Goal: Information Seeking & Learning: Learn about a topic

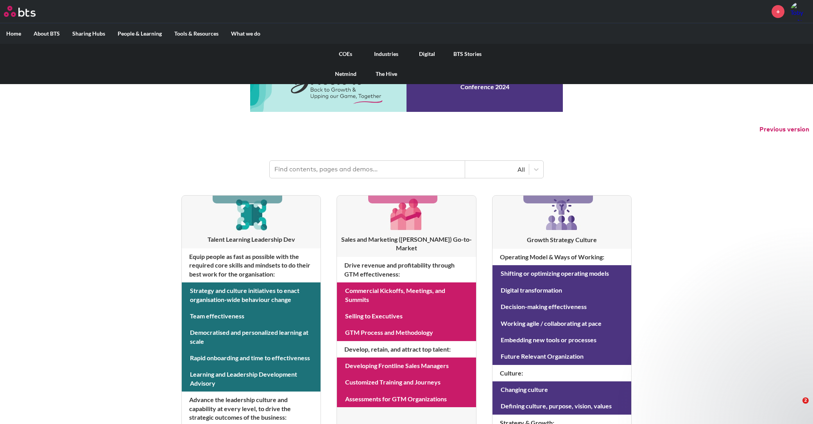
click at [423, 53] on link "Digital" at bounding box center [427, 54] width 41 height 20
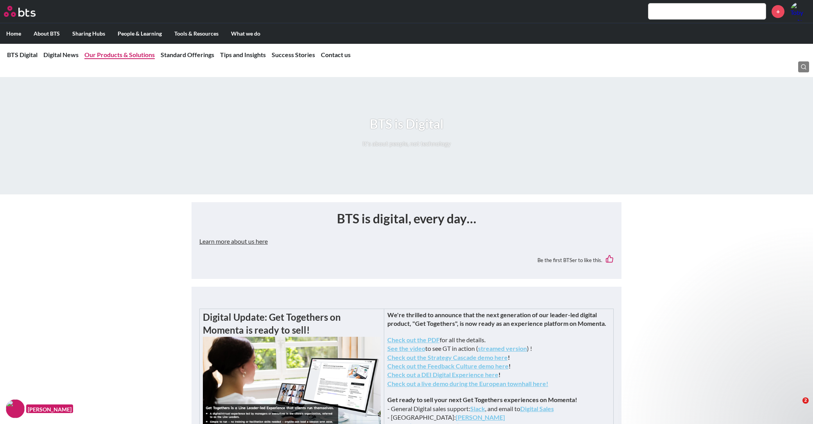
click at [118, 59] on nav "BTS Digital Digital News Our Products & Solutions Standard Offerings Tips and I…" at bounding box center [406, 54] width 813 height 23
click at [118, 52] on link "Our Products & Solutions" at bounding box center [119, 54] width 70 height 7
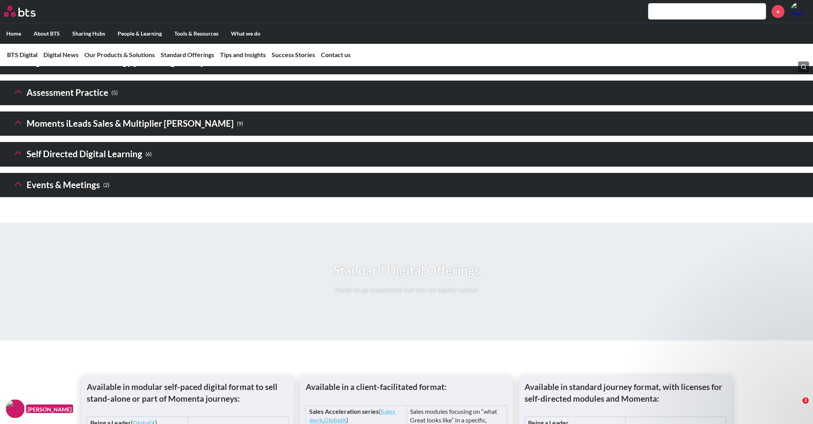
scroll to position [1118, 0]
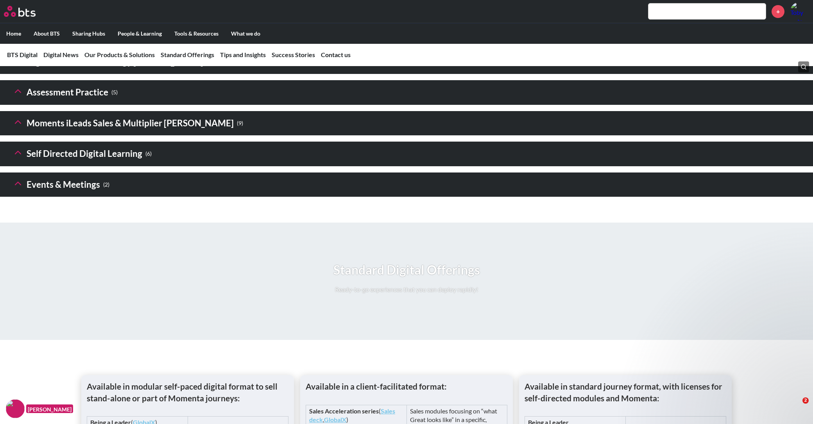
click at [17, 158] on icon at bounding box center [18, 152] width 11 height 11
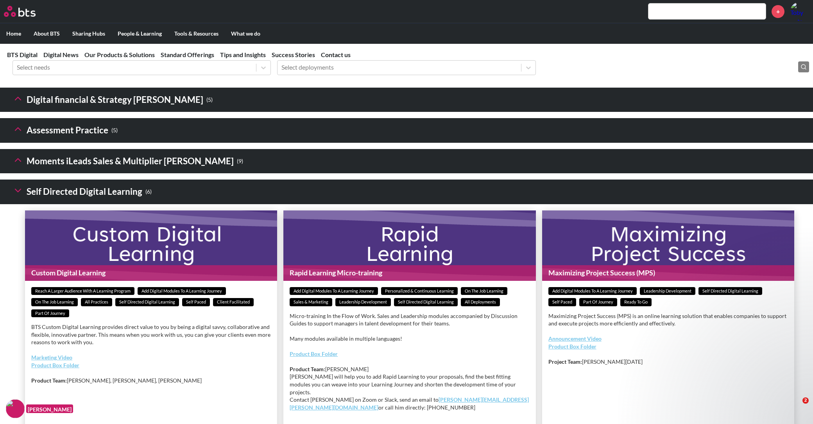
scroll to position [1080, 0]
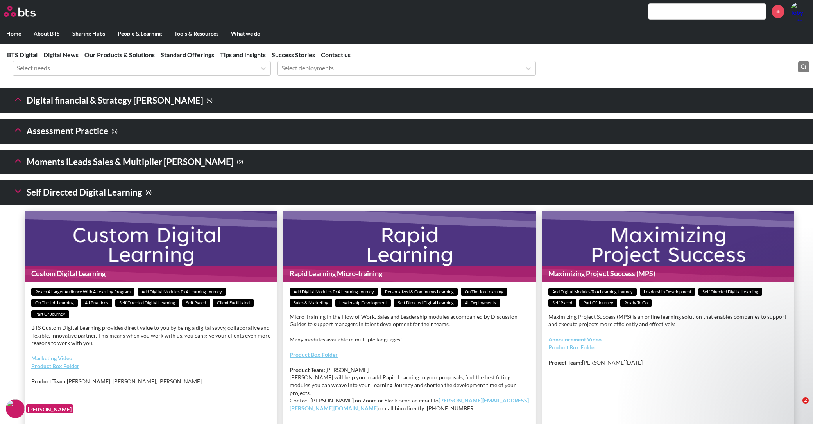
click at [13, 105] on icon at bounding box center [18, 99] width 11 height 11
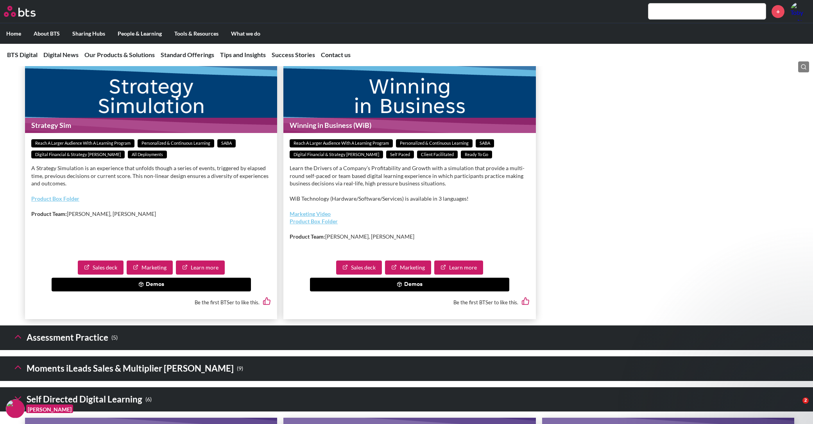
scroll to position [1392, 0]
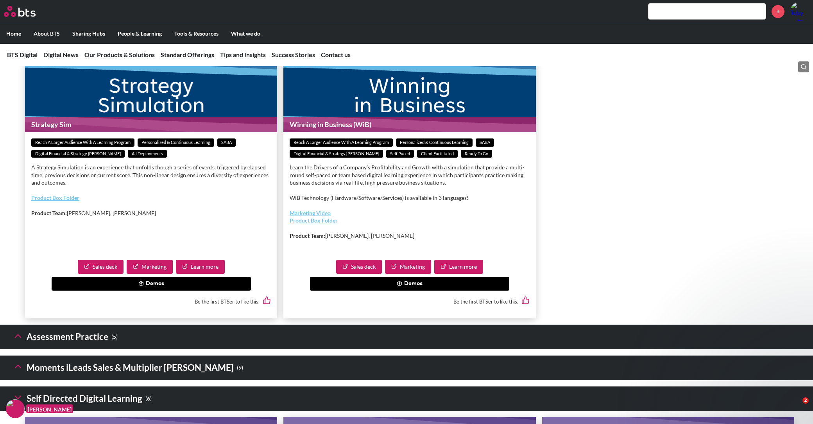
click at [151, 291] on button "Demos" at bounding box center [151, 284] width 199 height 14
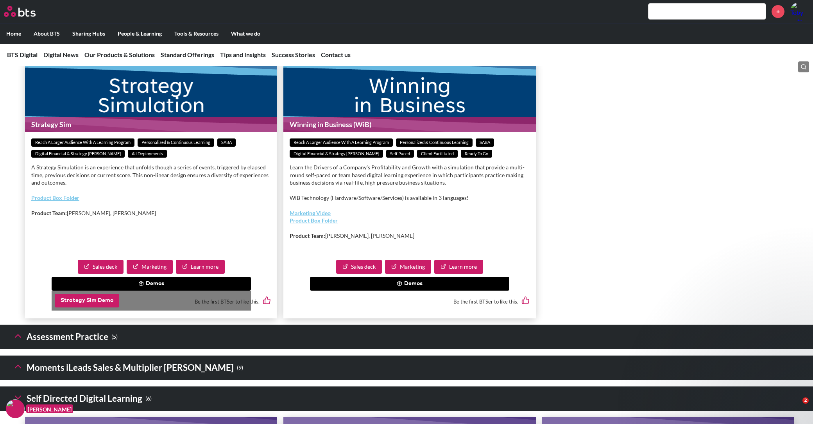
click at [77, 308] on button "Strategy Sim Demo" at bounding box center [87, 301] width 65 height 14
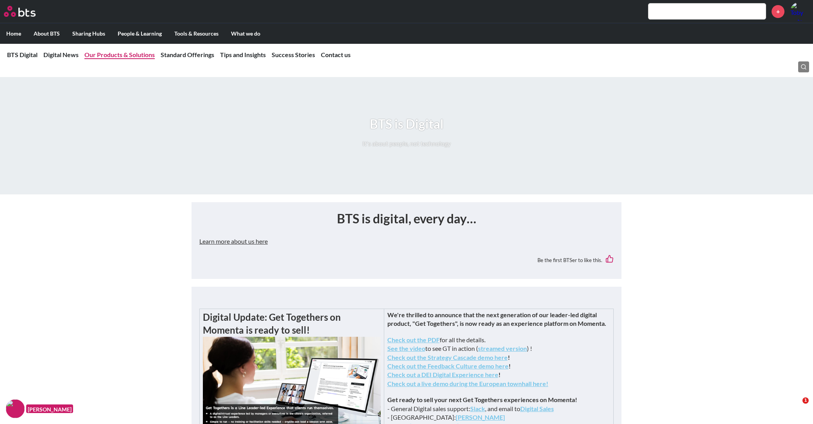
click at [114, 55] on link "Our Products & Solutions" at bounding box center [119, 54] width 70 height 7
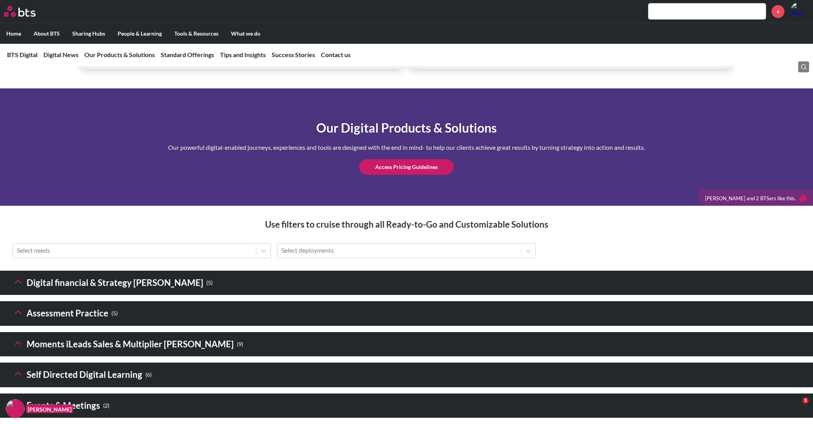
scroll to position [923, 0]
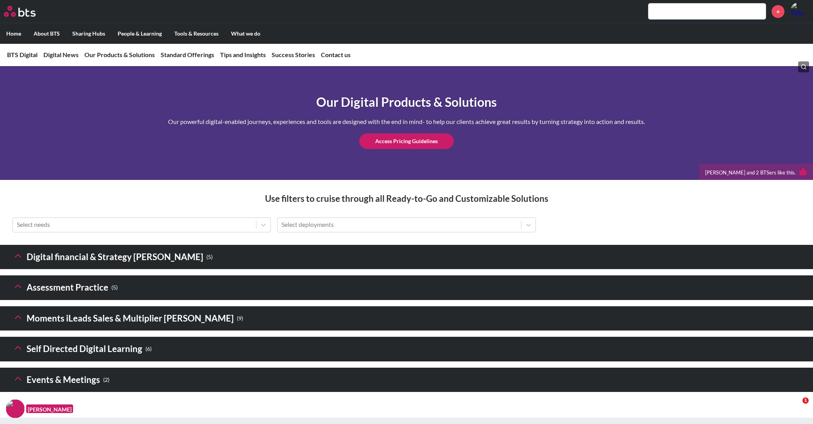
click at [63, 265] on h3 "Digital financial & Strategy Sims ( 5 )" at bounding box center [113, 257] width 200 height 17
click at [16, 261] on icon at bounding box center [18, 255] width 11 height 11
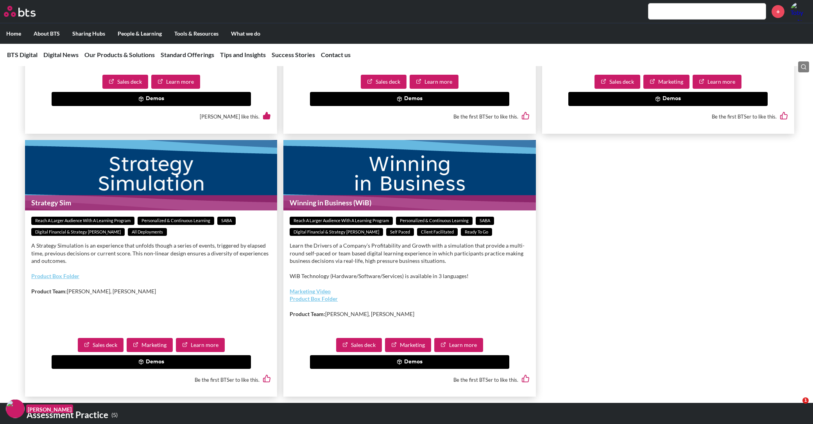
scroll to position [1314, 0]
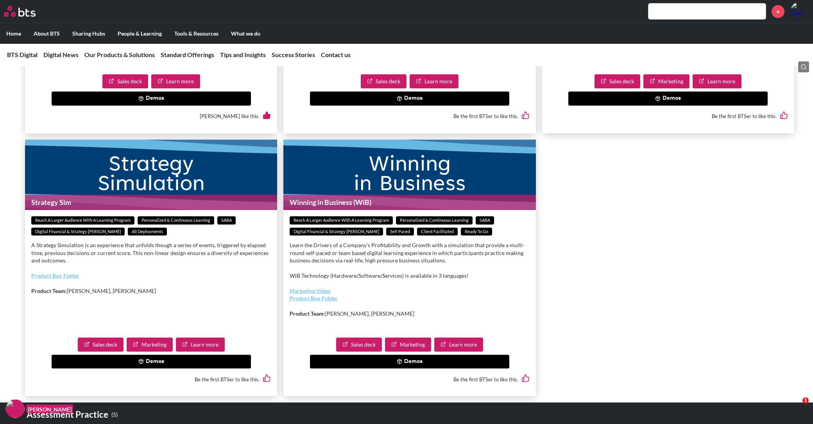
click at [102, 351] on link "Sales deck" at bounding box center [101, 344] width 46 height 14
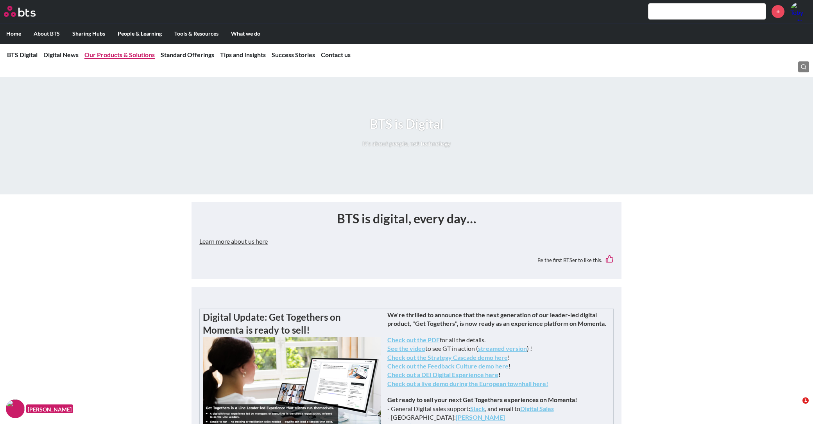
click at [116, 54] on link "Our Products & Solutions" at bounding box center [119, 54] width 70 height 7
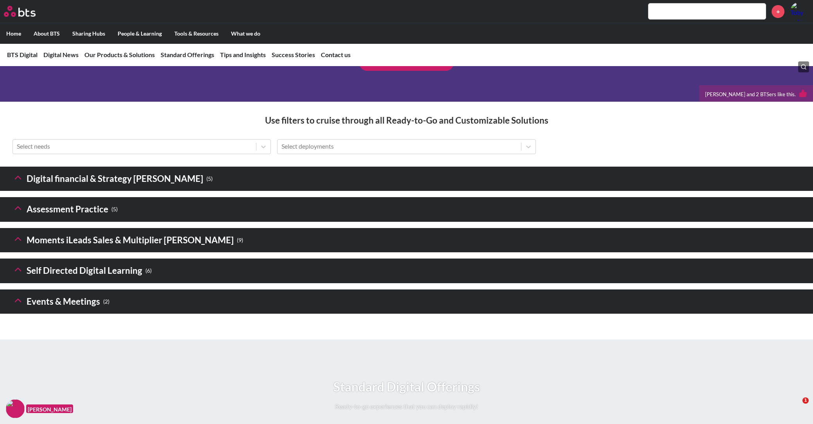
click at [15, 183] on icon at bounding box center [18, 177] width 11 height 11
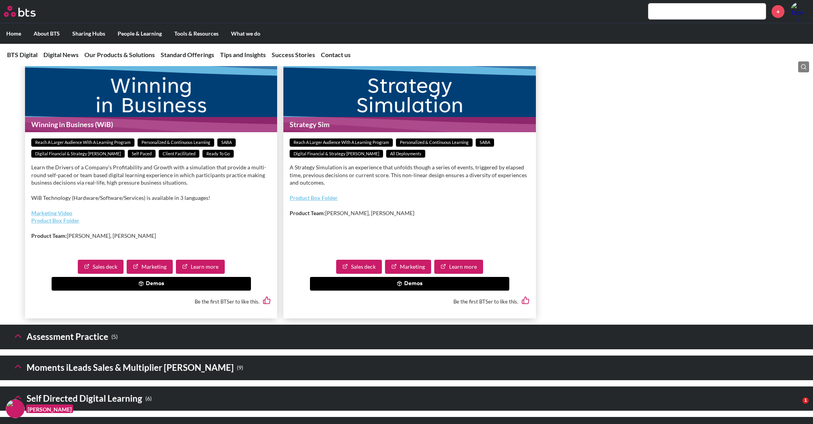
scroll to position [1392, 0]
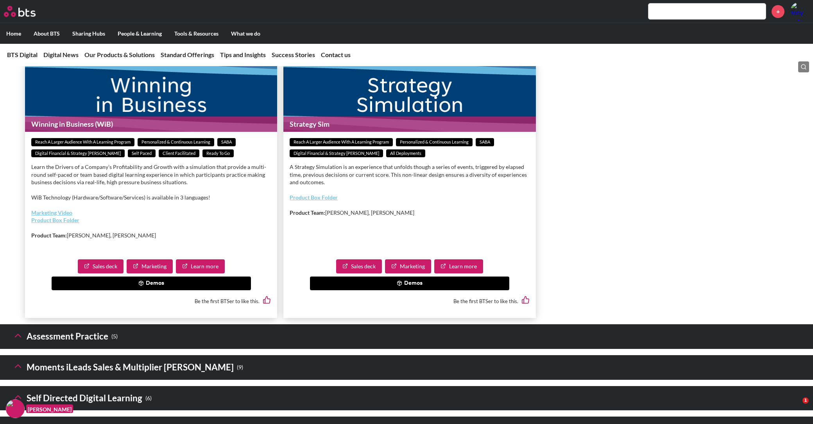
click at [413, 290] on button "Demos" at bounding box center [409, 283] width 199 height 14
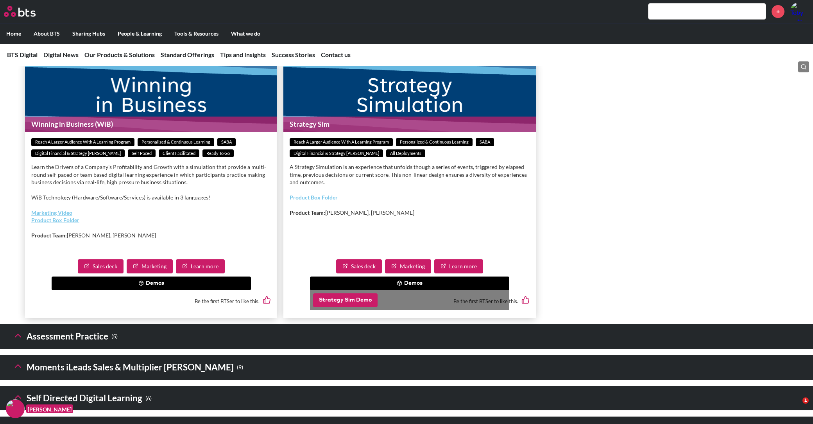
click at [351, 307] on button "Strategy Sim Demo" at bounding box center [345, 300] width 65 height 14
